Goal: Information Seeking & Learning: Learn about a topic

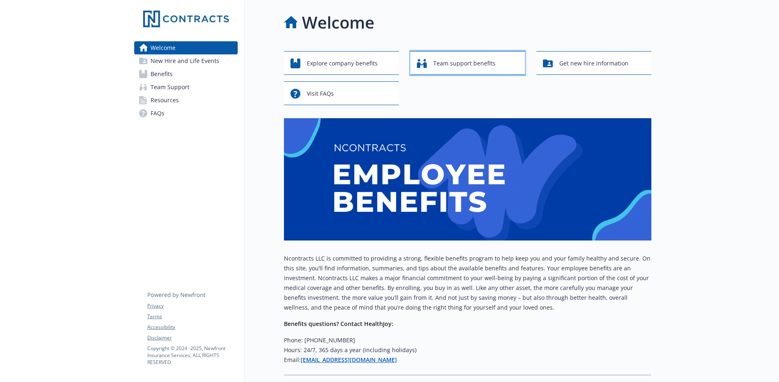
click at [485, 63] on span "Team support benefits" at bounding box center [464, 64] width 62 height 16
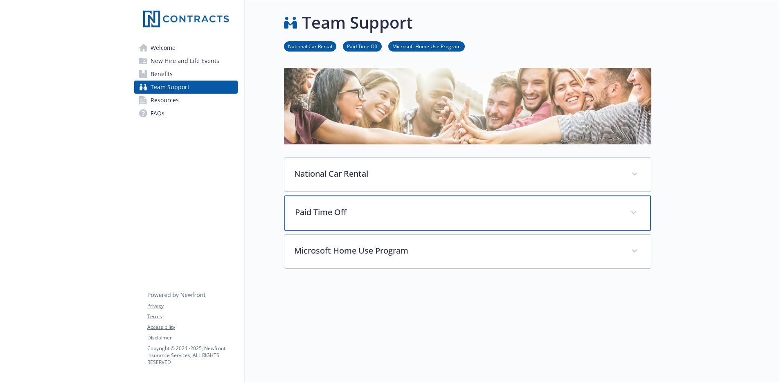
click at [371, 220] on div "Paid Time Off" at bounding box center [467, 213] width 367 height 35
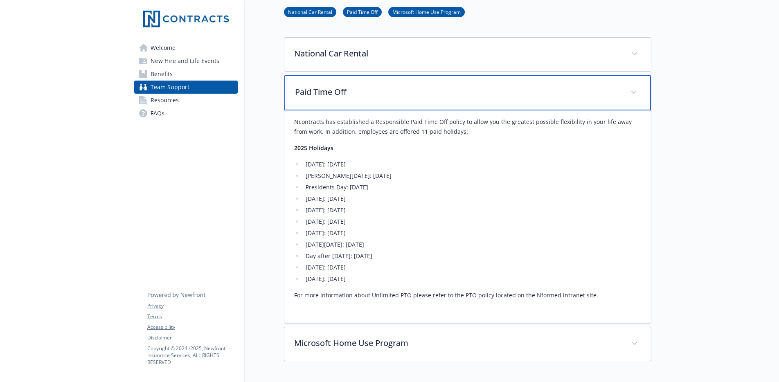
scroll to position [181, 0]
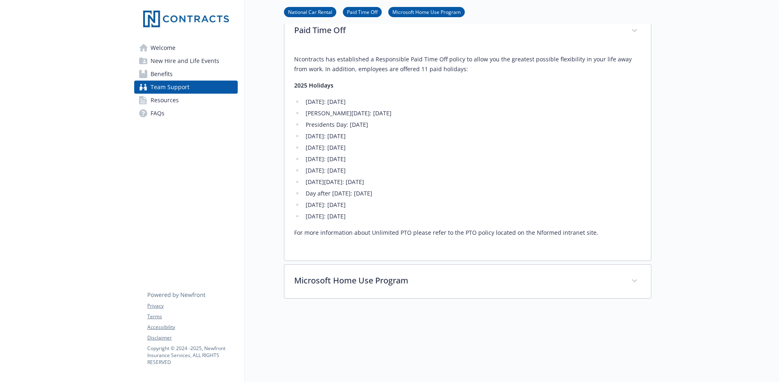
click at [173, 100] on span "Resources" at bounding box center [165, 100] width 28 height 13
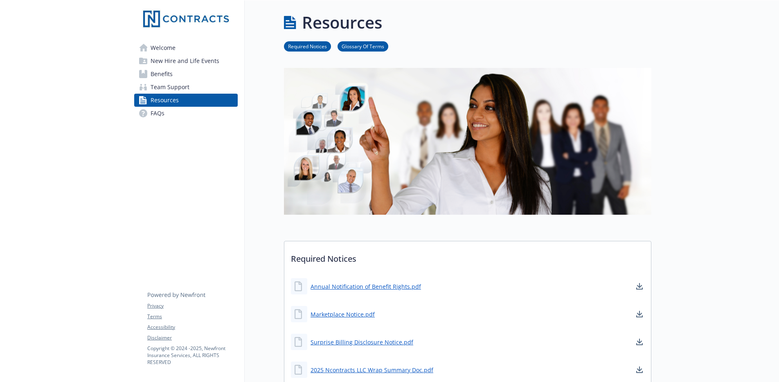
click at [169, 111] on link "FAQs" at bounding box center [186, 113] width 104 height 13
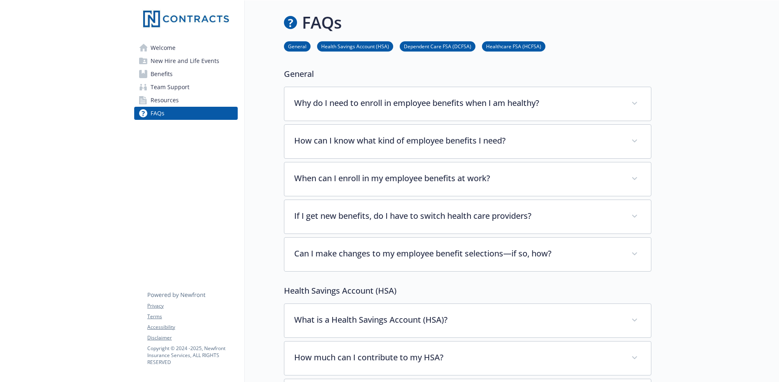
click at [190, 64] on span "New Hire and Life Events" at bounding box center [185, 60] width 69 height 13
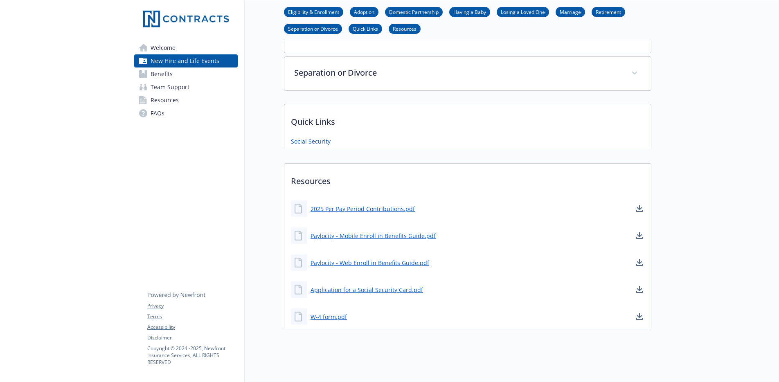
scroll to position [387, 0]
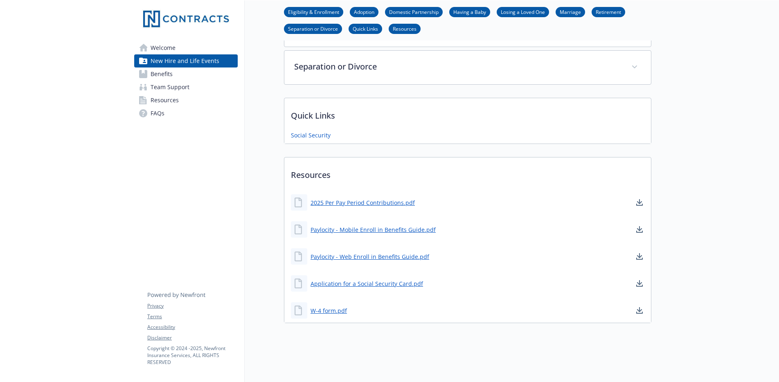
click at [167, 42] on span "Welcome" at bounding box center [163, 47] width 25 height 13
